Goal: Information Seeking & Learning: Compare options

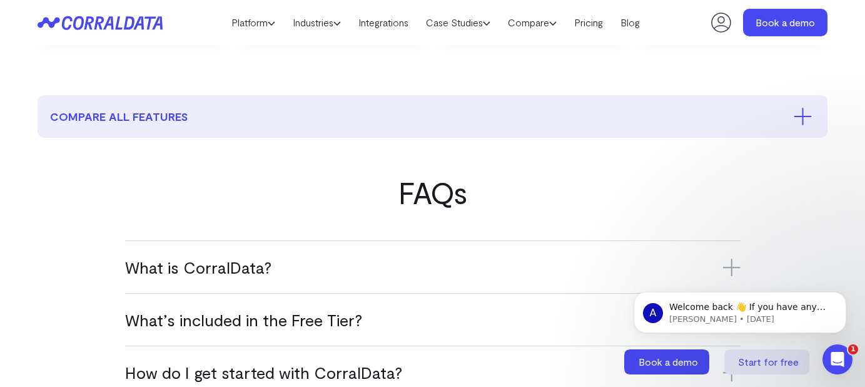
scroll to position [595, 0]
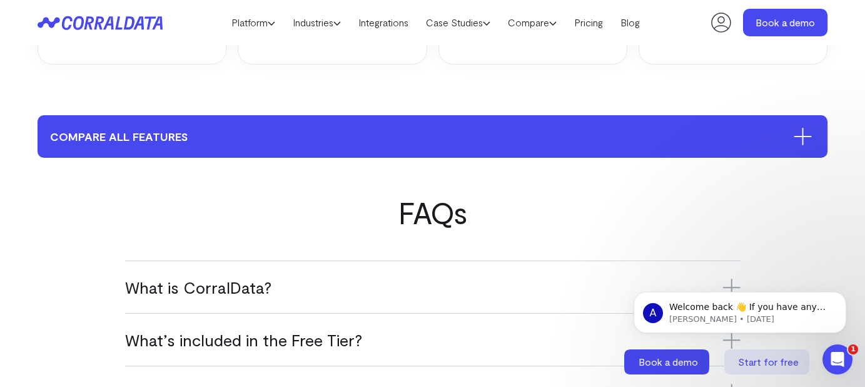
click at [394, 155] on button "compare all features" at bounding box center [433, 136] width 790 height 43
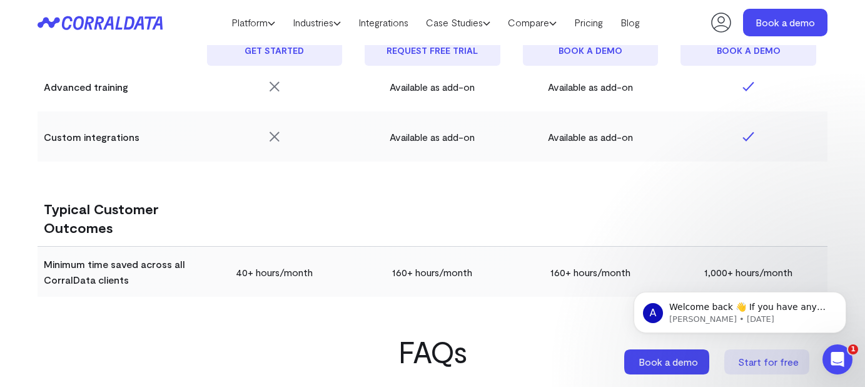
scroll to position [2959, 0]
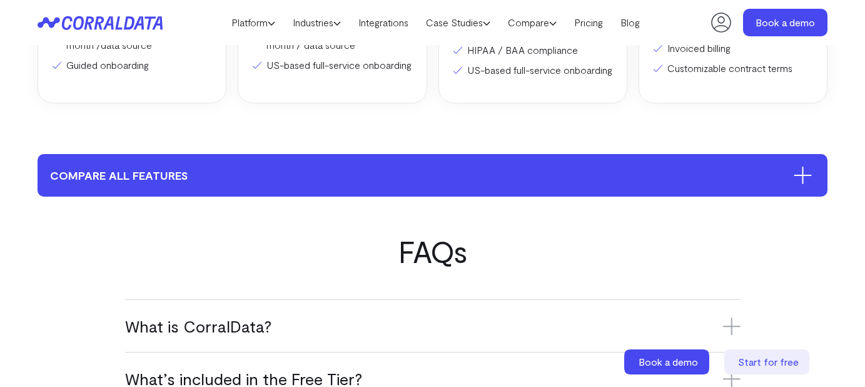
click at [379, 191] on button "compare all features" at bounding box center [433, 175] width 790 height 43
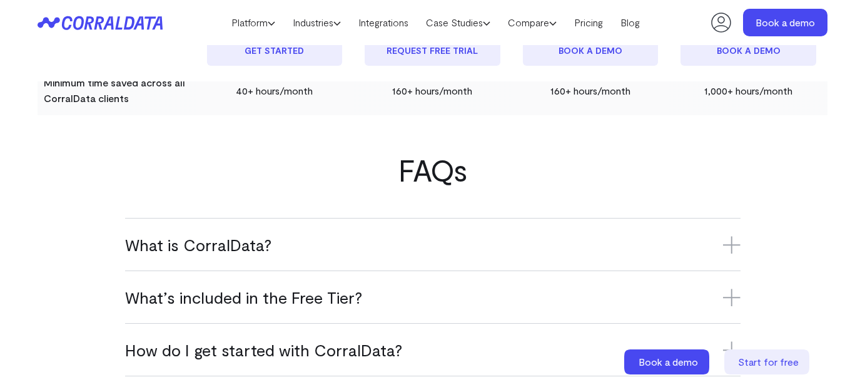
scroll to position [3303, 0]
